Goal: Task Accomplishment & Management: Manage account settings

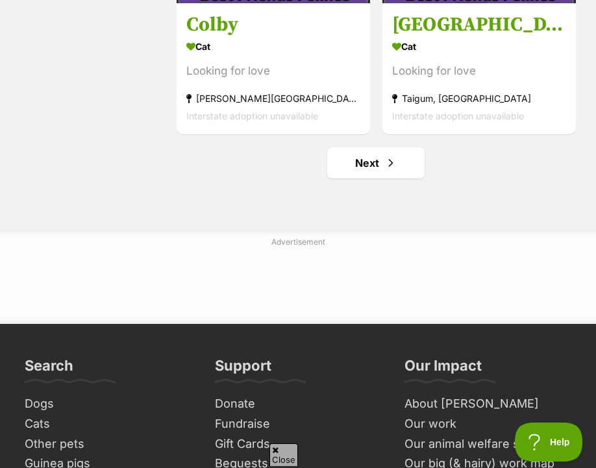
scroll to position [3506, 0]
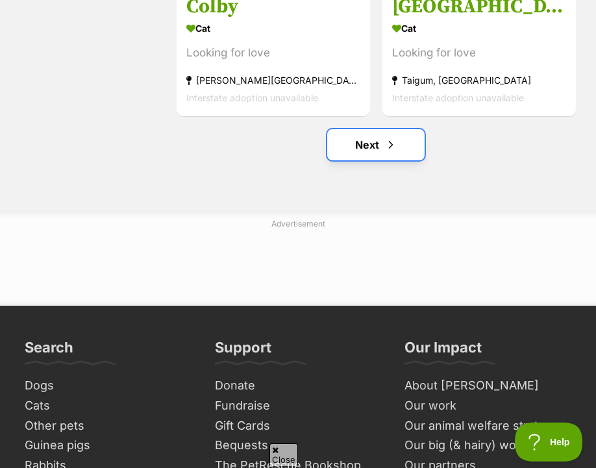
click at [383, 146] on link "Next" at bounding box center [375, 144] width 97 height 31
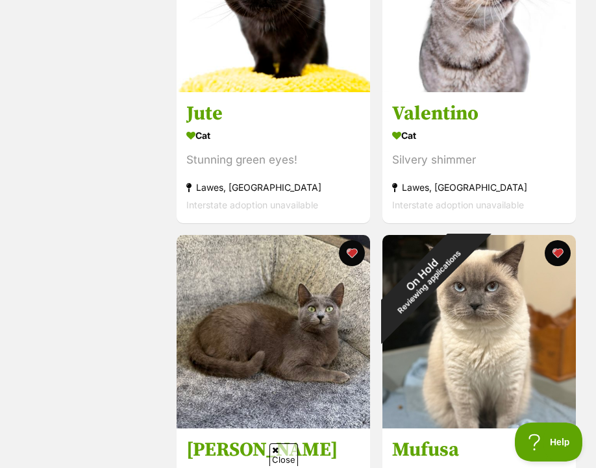
scroll to position [2467, 0]
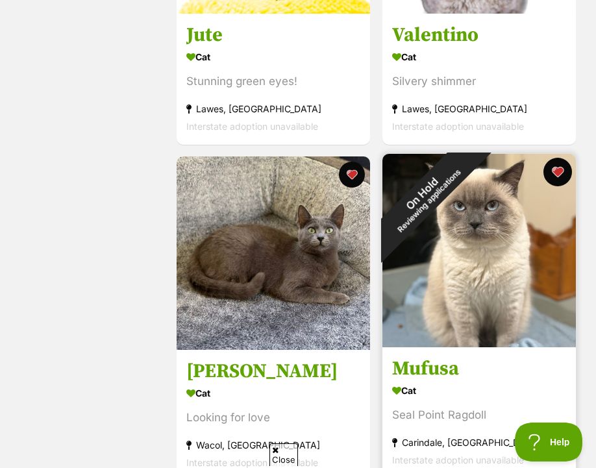
click at [556, 173] on button "favourite" at bounding box center [557, 172] width 29 height 29
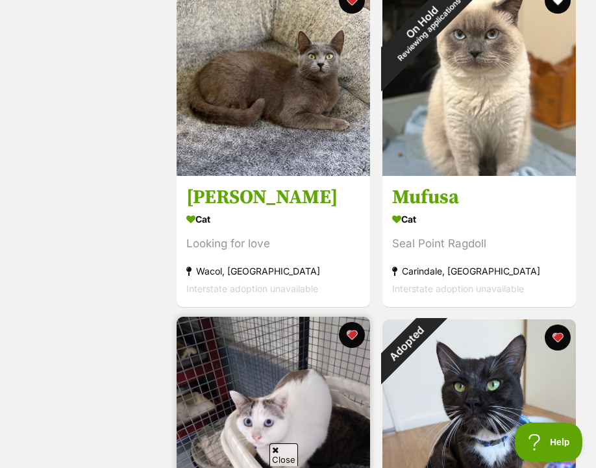
scroll to position [2857, 0]
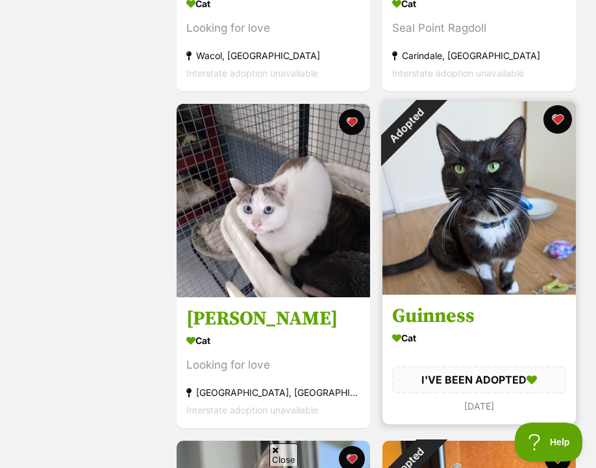
click at [557, 121] on button "favourite" at bounding box center [557, 119] width 29 height 29
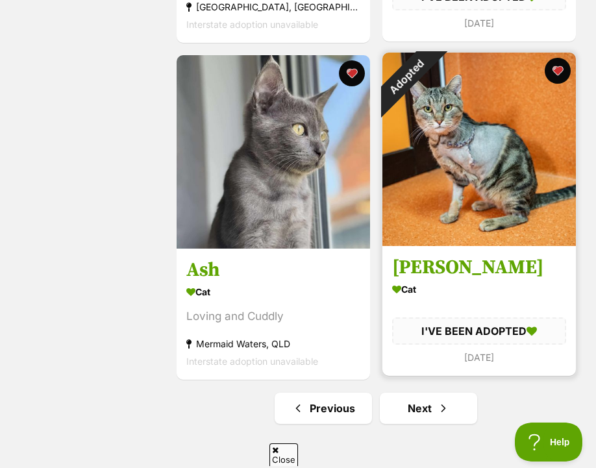
scroll to position [3246, 0]
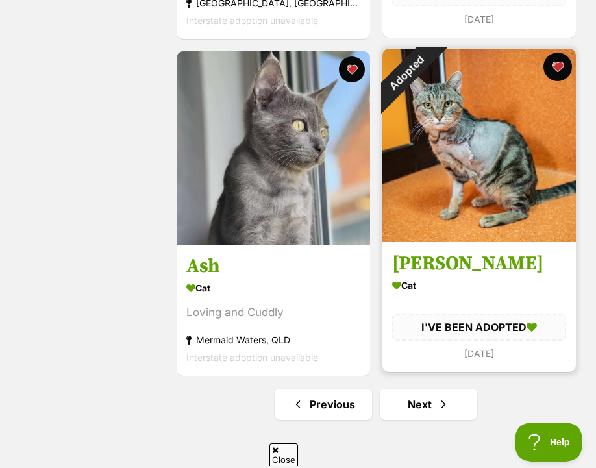
click at [559, 66] on button "favourite" at bounding box center [557, 67] width 29 height 29
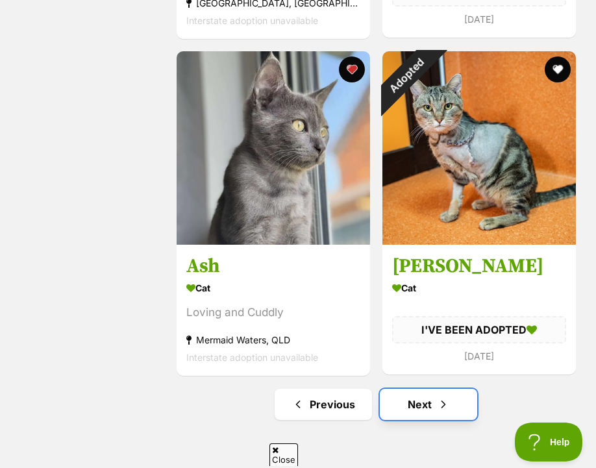
click at [423, 404] on link "Next" at bounding box center [428, 404] width 97 height 31
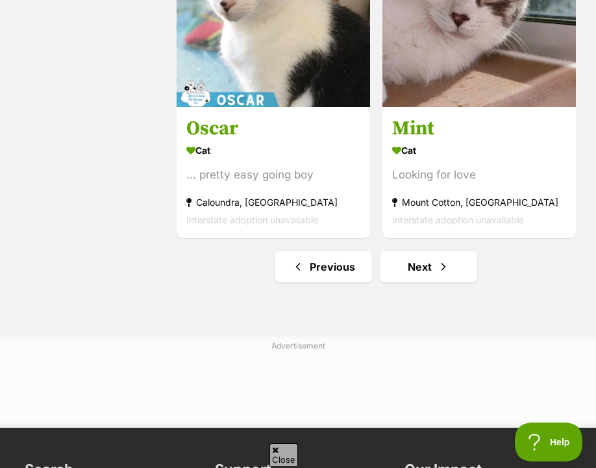
scroll to position [3441, 0]
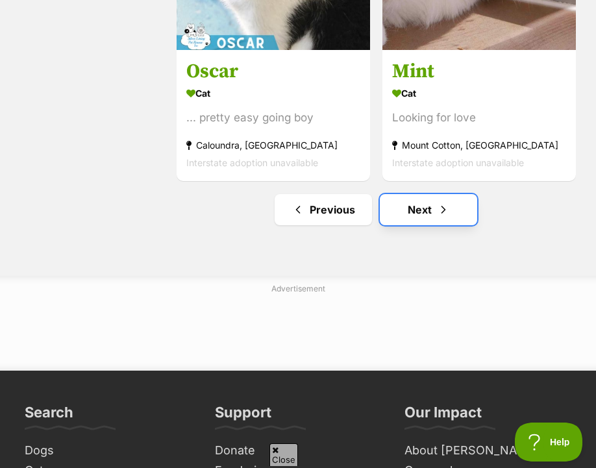
click at [410, 212] on link "Next" at bounding box center [428, 209] width 97 height 31
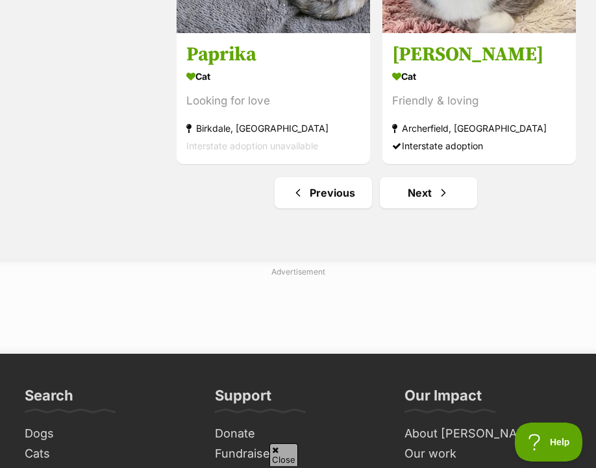
scroll to position [3571, 0]
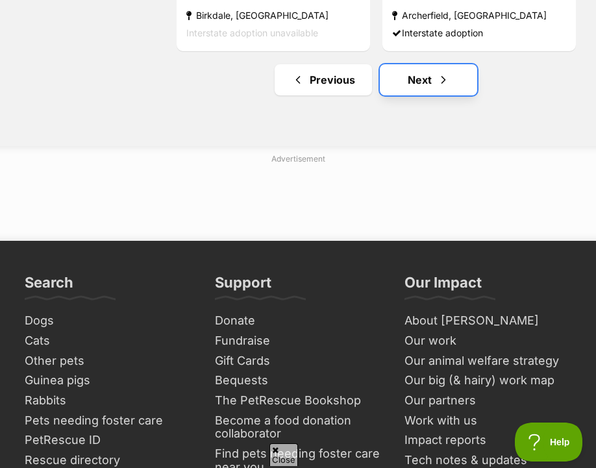
click at [429, 87] on link "Next" at bounding box center [428, 79] width 97 height 31
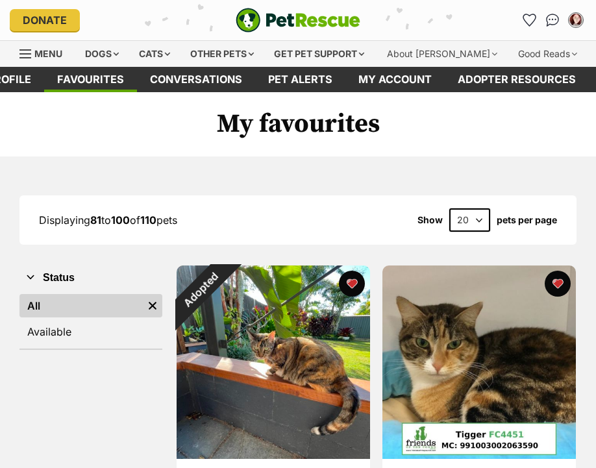
click at [350, 283] on button "favourite" at bounding box center [352, 284] width 26 height 26
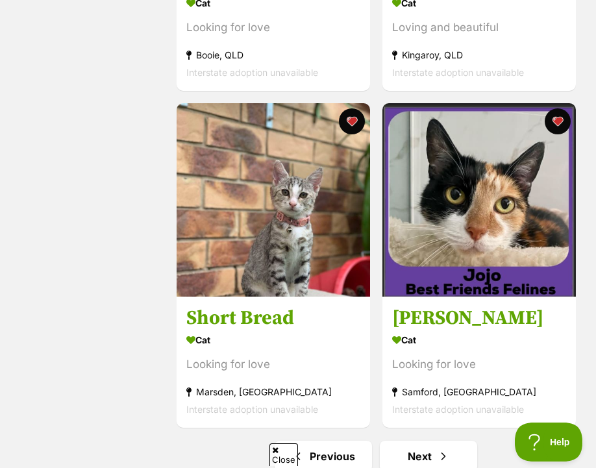
scroll to position [3311, 0]
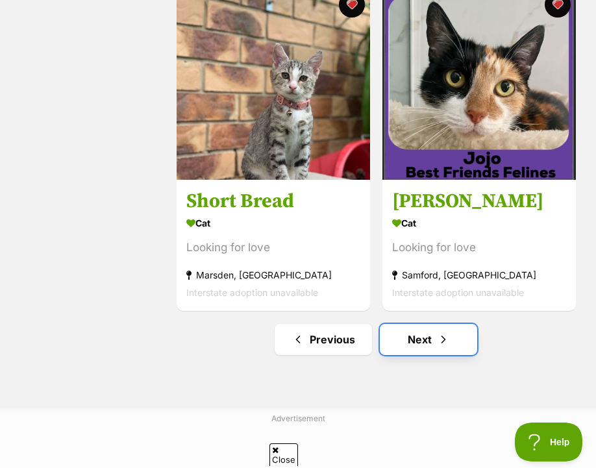
click at [426, 335] on link "Next" at bounding box center [428, 339] width 97 height 31
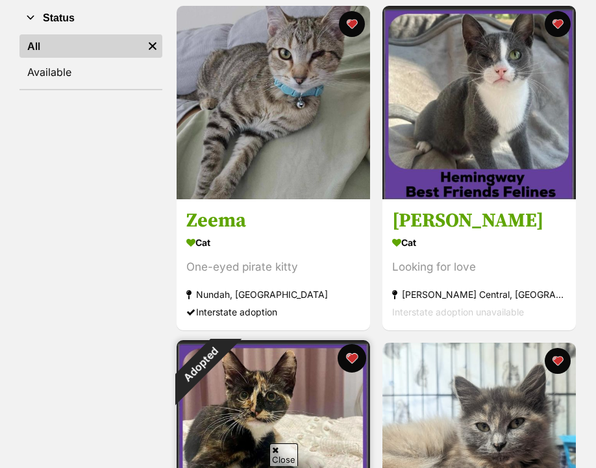
click at [353, 354] on button "favourite" at bounding box center [352, 358] width 29 height 29
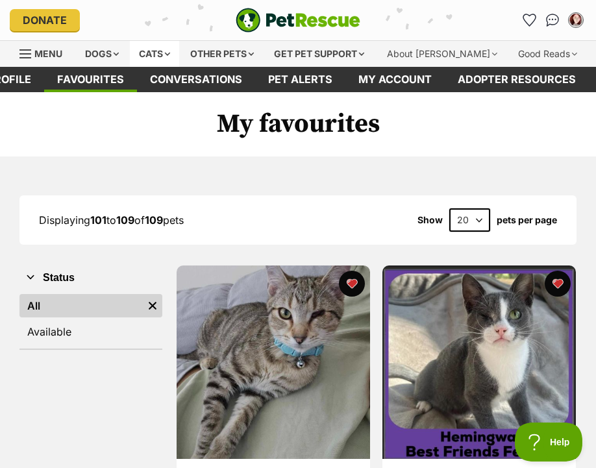
click at [162, 54] on div "Cats" at bounding box center [154, 54] width 49 height 26
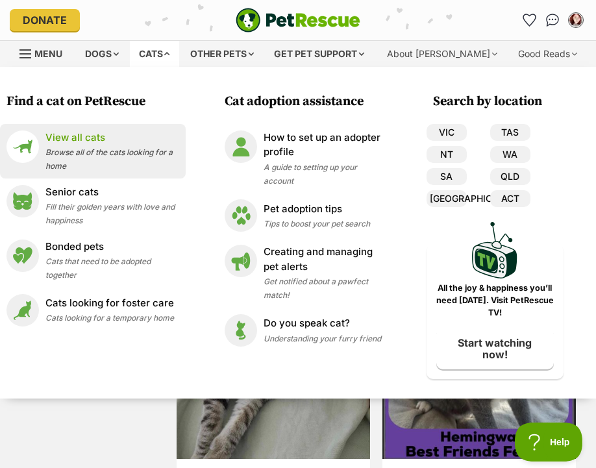
click at [77, 149] on span "Browse all of the cats looking for a home" at bounding box center [108, 158] width 127 height 23
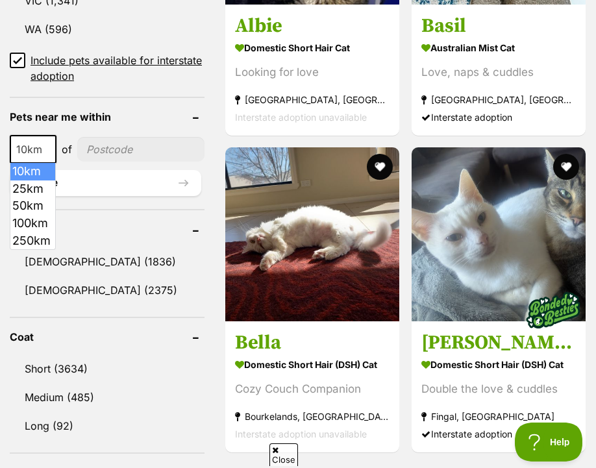
click at [47, 147] on span at bounding box center [49, 149] width 13 height 29
select select "100"
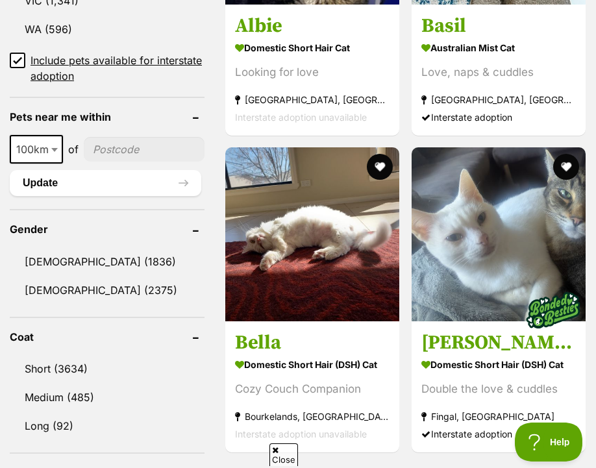
click at [110, 156] on input"] "postcode" at bounding box center [144, 149] width 121 height 25
type input"] "4300"
click at [115, 174] on button "Update" at bounding box center [106, 183] width 192 height 26
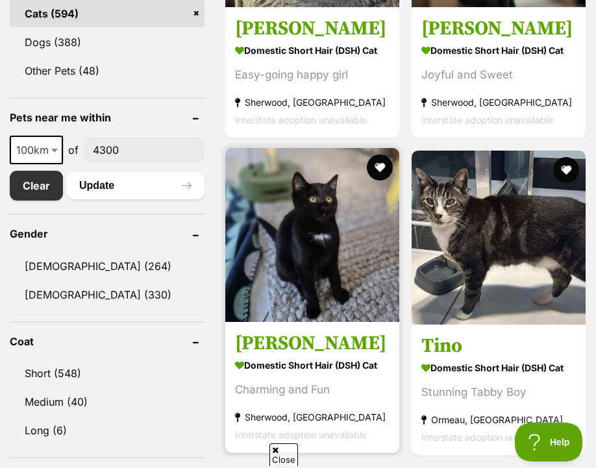
scroll to position [649, 0]
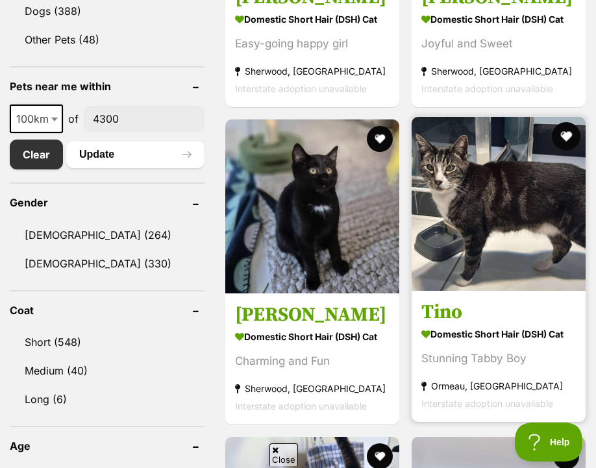
click at [565, 134] on button "favourite" at bounding box center [565, 136] width 29 height 29
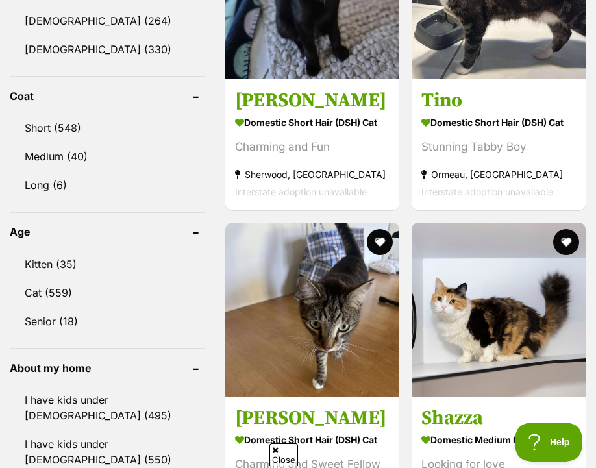
scroll to position [909, 0]
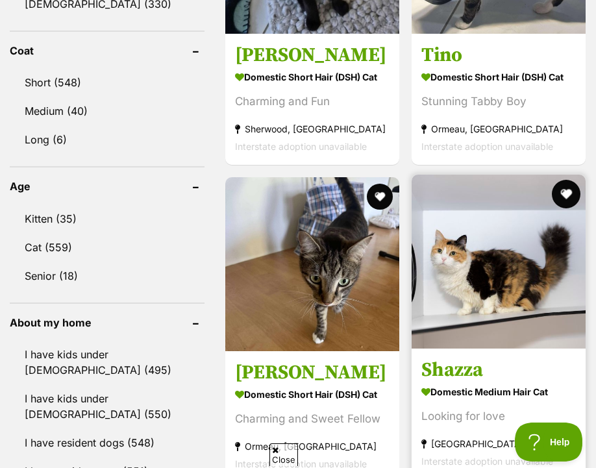
click at [569, 195] on button "favourite" at bounding box center [565, 194] width 29 height 29
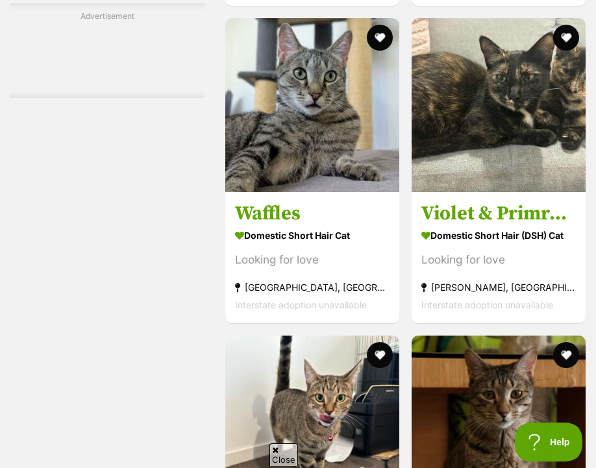
scroll to position [3246, 0]
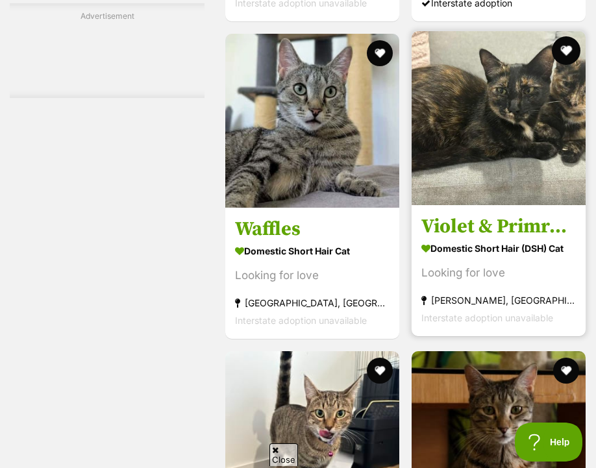
click at [563, 53] on button "favourite" at bounding box center [565, 50] width 29 height 29
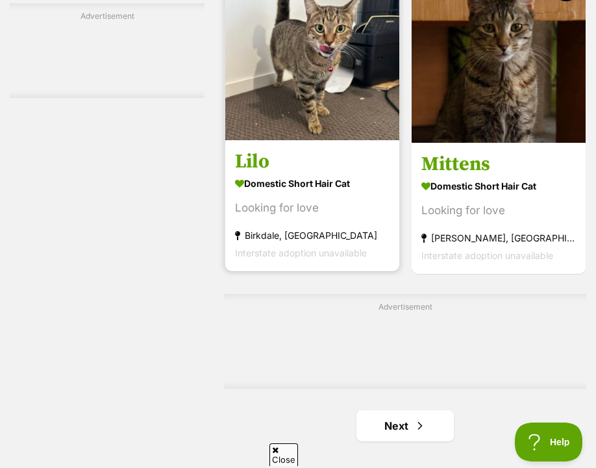
scroll to position [3636, 0]
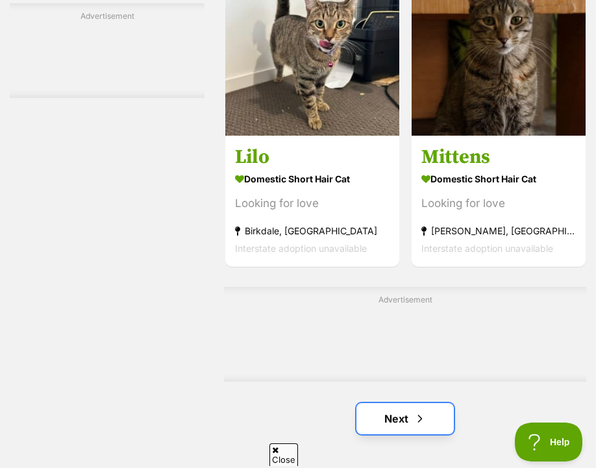
click at [395, 422] on link "Next" at bounding box center [404, 418] width 97 height 31
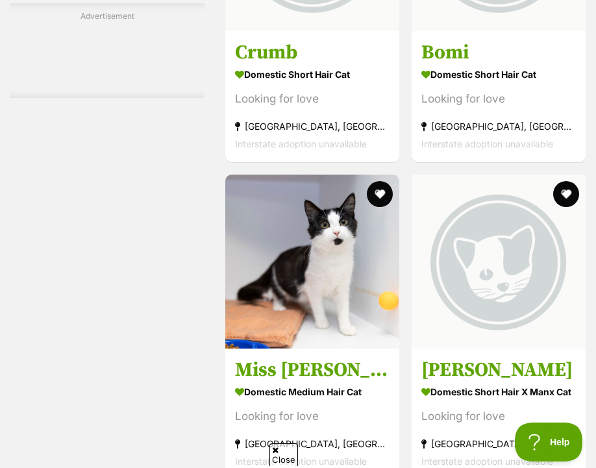
scroll to position [2857, 0]
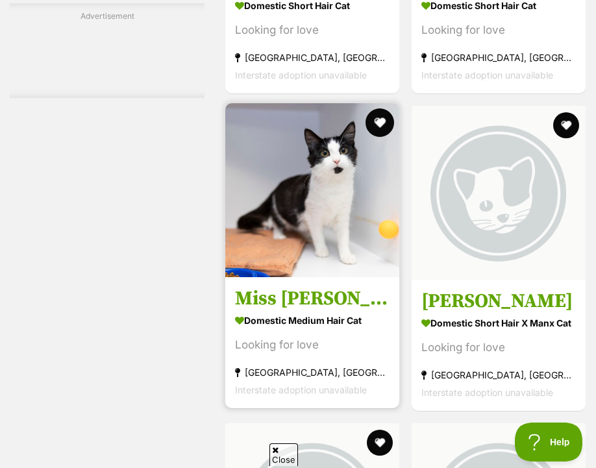
click at [378, 118] on button "favourite" at bounding box center [380, 122] width 29 height 29
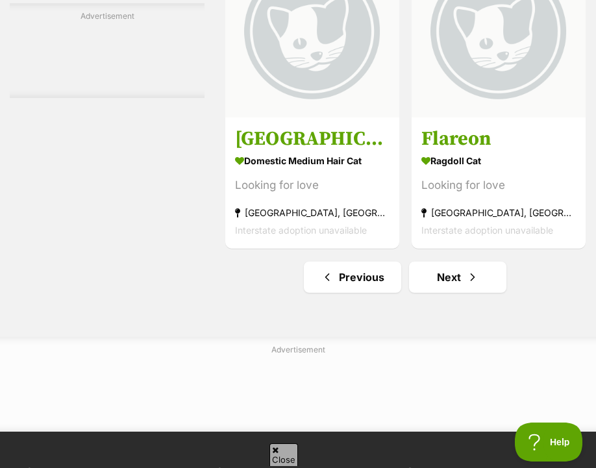
scroll to position [3830, 0]
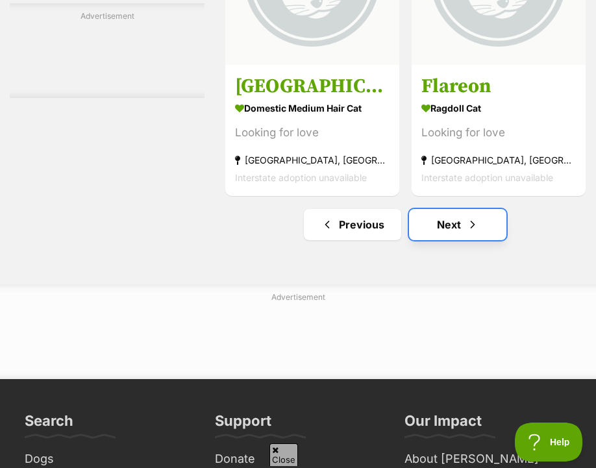
click at [465, 221] on link "Next" at bounding box center [457, 224] width 97 height 31
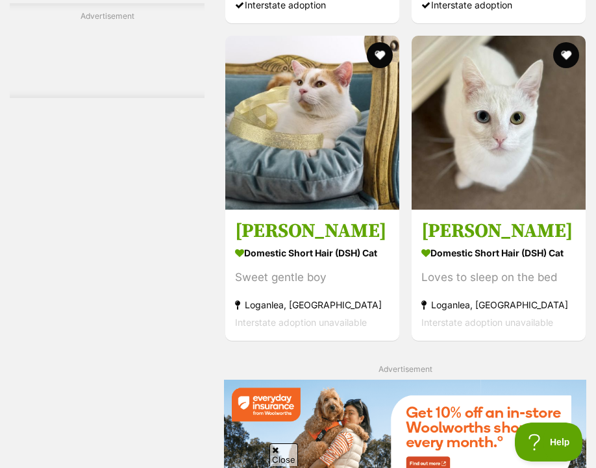
scroll to position [2272, 0]
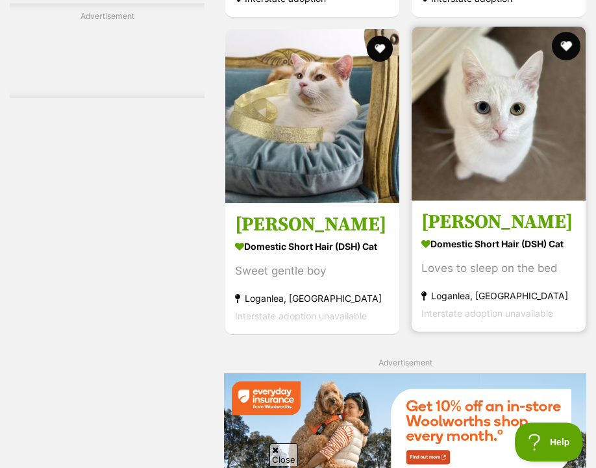
click at [568, 40] on button "favourite" at bounding box center [565, 46] width 29 height 29
